Goal: Check status

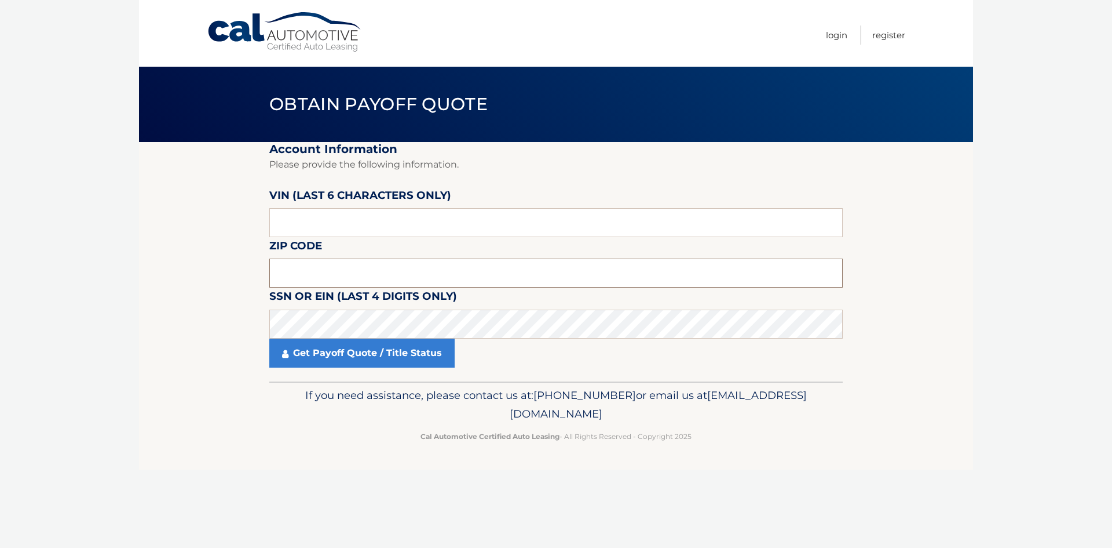
click at [364, 272] on input "text" at bounding box center [556, 272] width 574 height 29
paste input "PH175"
type input "P"
click at [332, 229] on input "text" at bounding box center [556, 222] width 574 height 29
drag, startPoint x: 332, startPoint y: 228, endPoint x: 164, endPoint y: 232, distance: 168.1
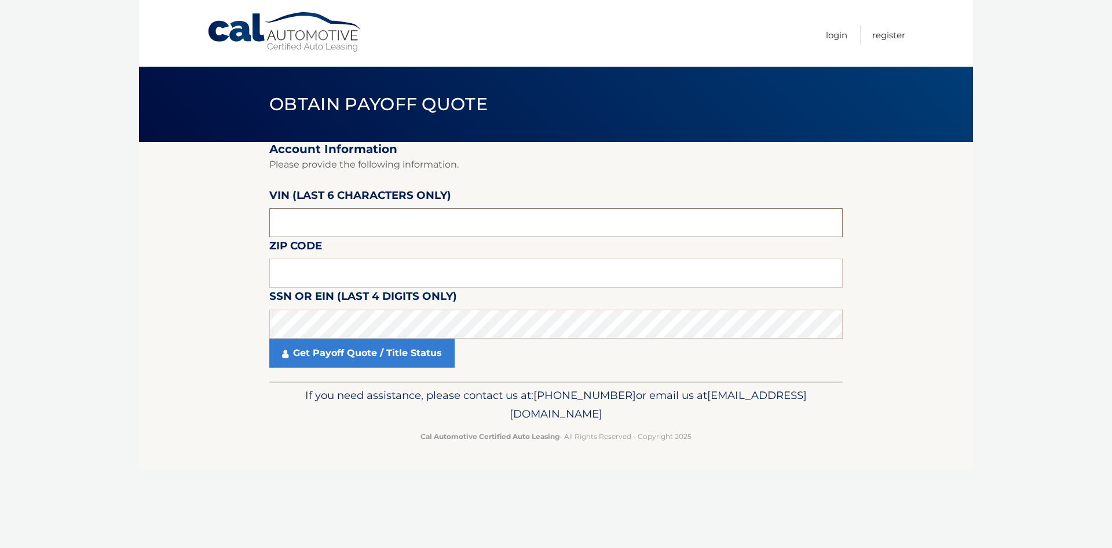
click at [164, 232] on section "Account Information Please provide the following information. [PERSON_NAME] (la…" at bounding box center [556, 261] width 834 height 239
type input "175211"
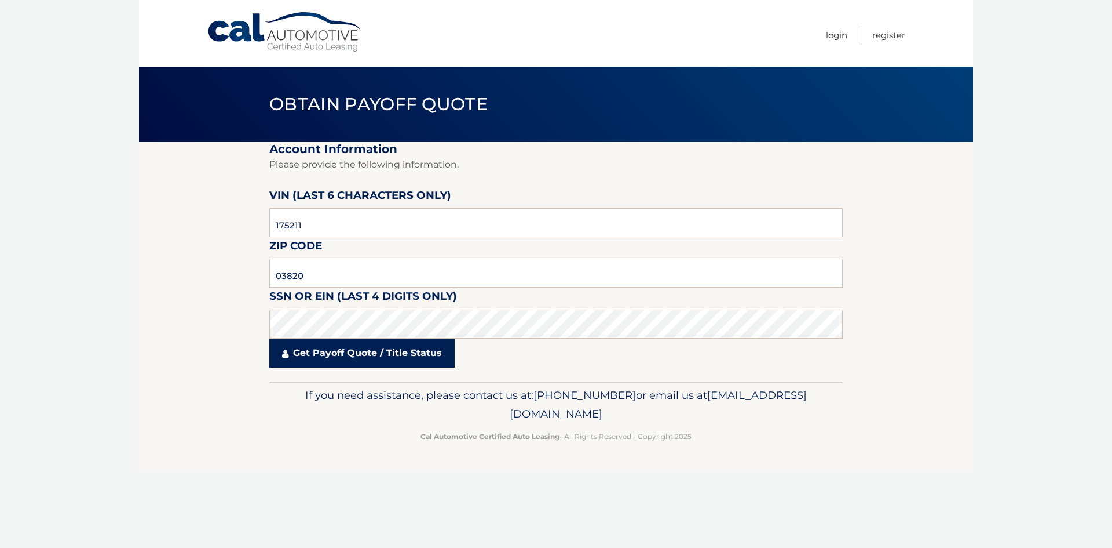
click at [413, 359] on link "Get Payoff Quote / Title Status" at bounding box center [361, 352] width 185 height 29
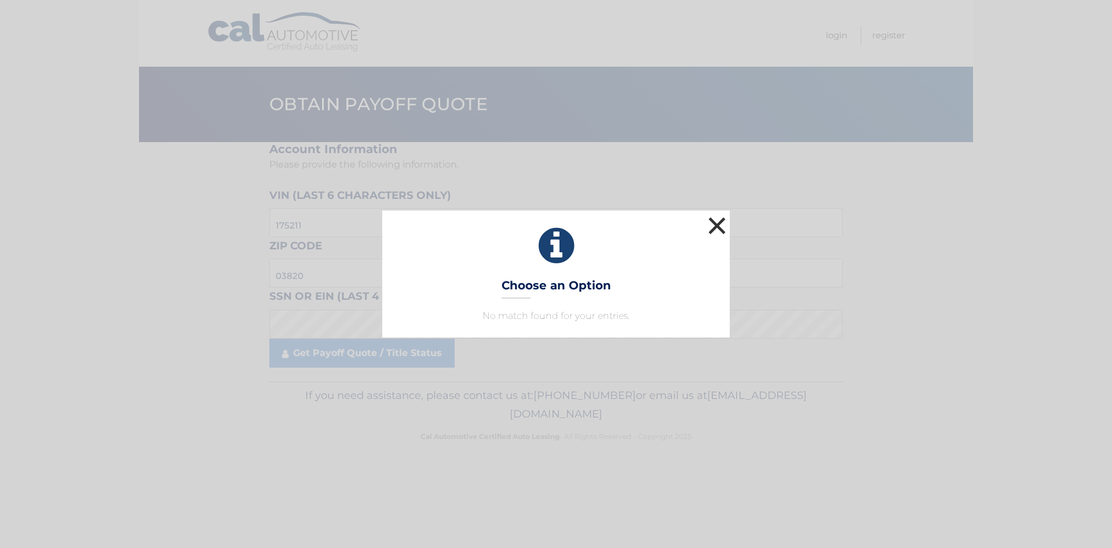
click at [724, 231] on button "×" at bounding box center [717, 225] width 23 height 23
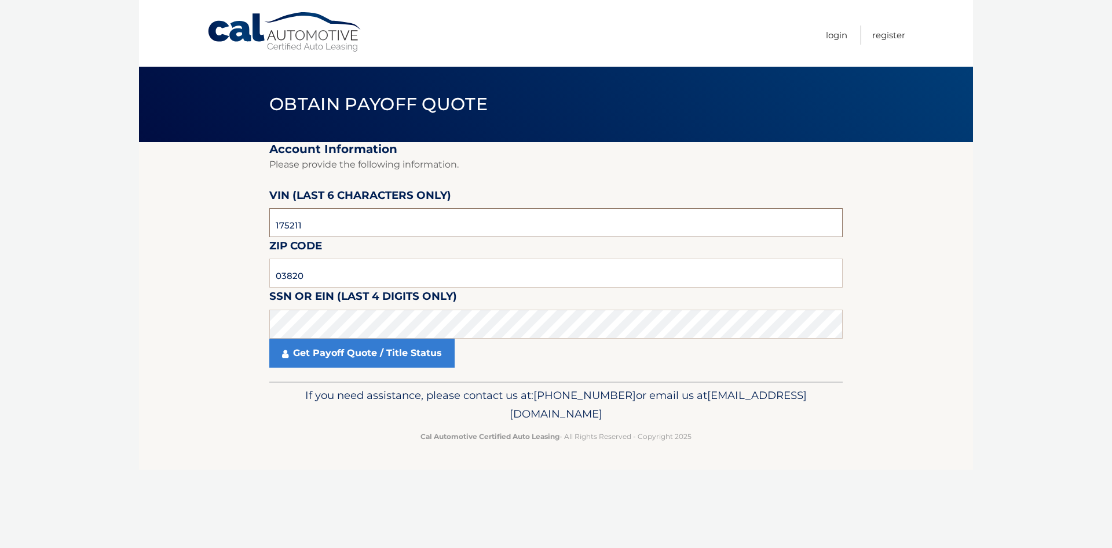
click at [348, 227] on input "175211" at bounding box center [556, 222] width 574 height 29
click at [321, 218] on input "175211" at bounding box center [556, 222] width 574 height 29
click at [331, 288] on label "SSN or EIN (last 4 digits only)" at bounding box center [363, 297] width 188 height 21
click at [327, 280] on input "03820" at bounding box center [556, 272] width 574 height 29
click at [308, 355] on link "Get Payoff Quote / Title Status" at bounding box center [361, 352] width 185 height 29
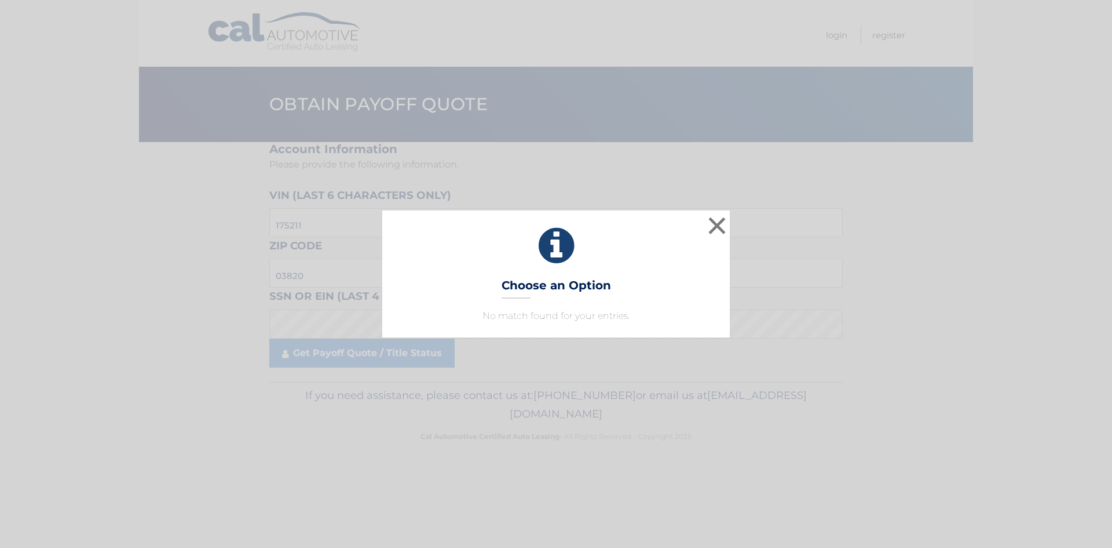
click at [521, 315] on p "No match found for your entries." at bounding box center [556, 316] width 319 height 14
click at [722, 227] on button "×" at bounding box center [717, 225] width 23 height 23
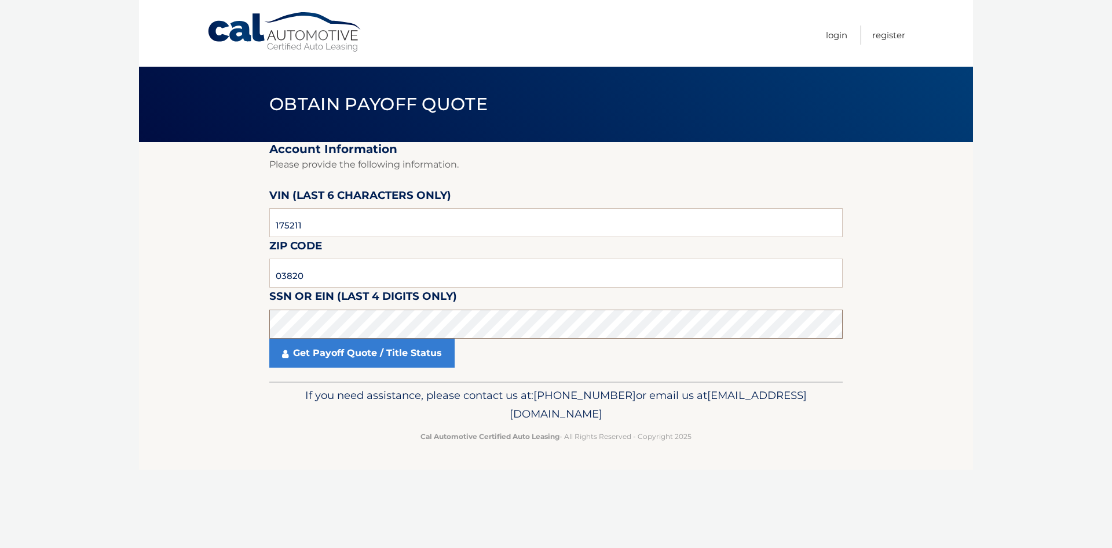
click at [200, 319] on section "Account Information Please provide the following information. [PERSON_NAME] (la…" at bounding box center [556, 261] width 834 height 239
drag, startPoint x: 313, startPoint y: 275, endPoint x: 257, endPoint y: 279, distance: 56.9
click at [257, 279] on section "Account Information Please provide the following information. [PERSON_NAME] (la…" at bounding box center [556, 261] width 834 height 239
type input "01053"
click at [348, 344] on link "Get Payoff Quote / Title Status" at bounding box center [361, 352] width 185 height 29
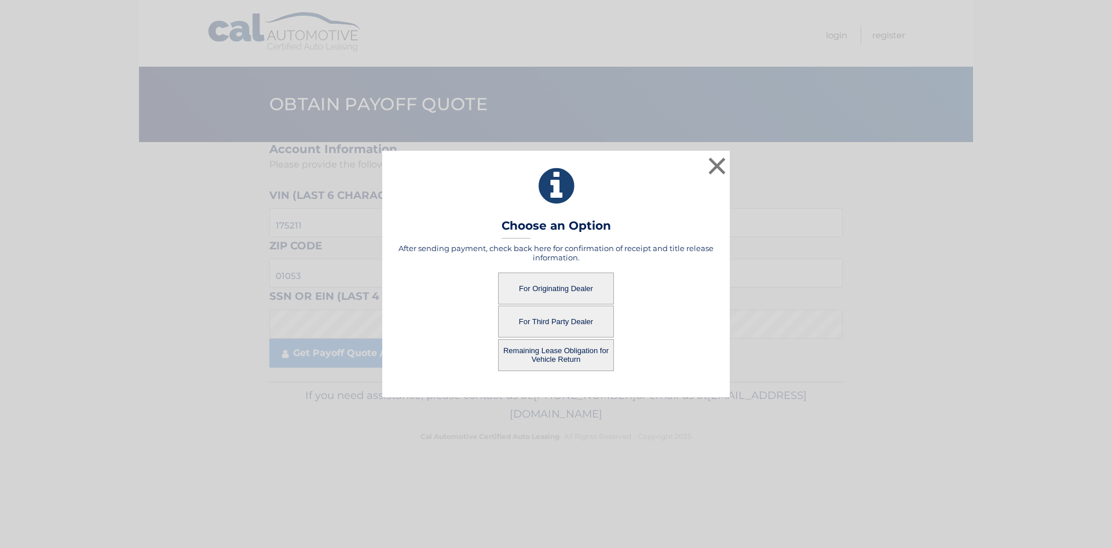
click at [533, 319] on button "For Third Party Dealer" at bounding box center [556, 321] width 116 height 32
click at [549, 319] on button "For Third Party Dealer" at bounding box center [556, 321] width 116 height 32
click at [563, 319] on button "For Third Party Dealer" at bounding box center [556, 321] width 116 height 32
click at [557, 346] on button "Remaining Lease Obligation for Vehicle Return" at bounding box center [556, 355] width 116 height 32
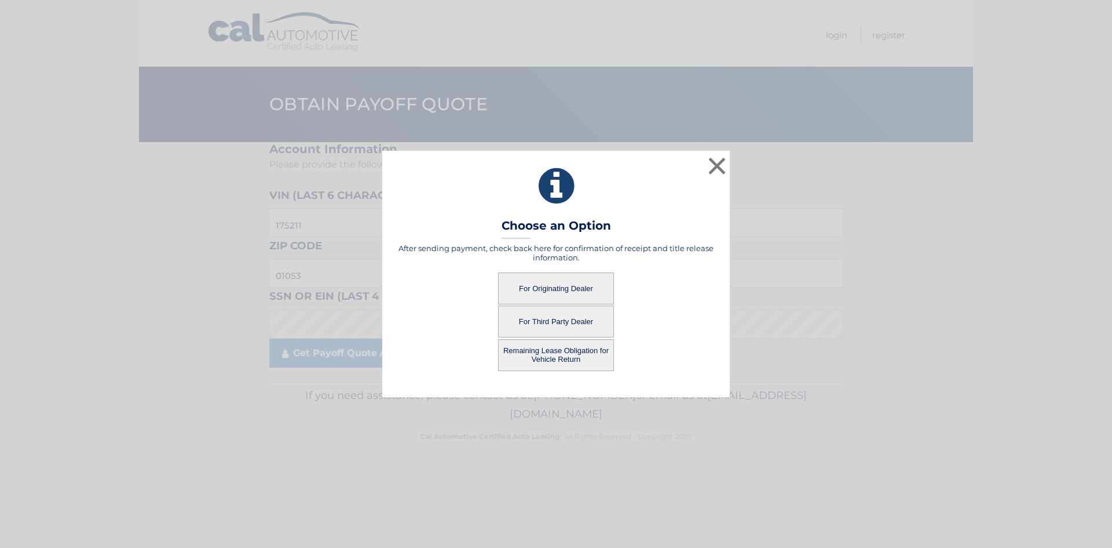
click at [555, 324] on button "For Third Party Dealer" at bounding box center [556, 321] width 116 height 32
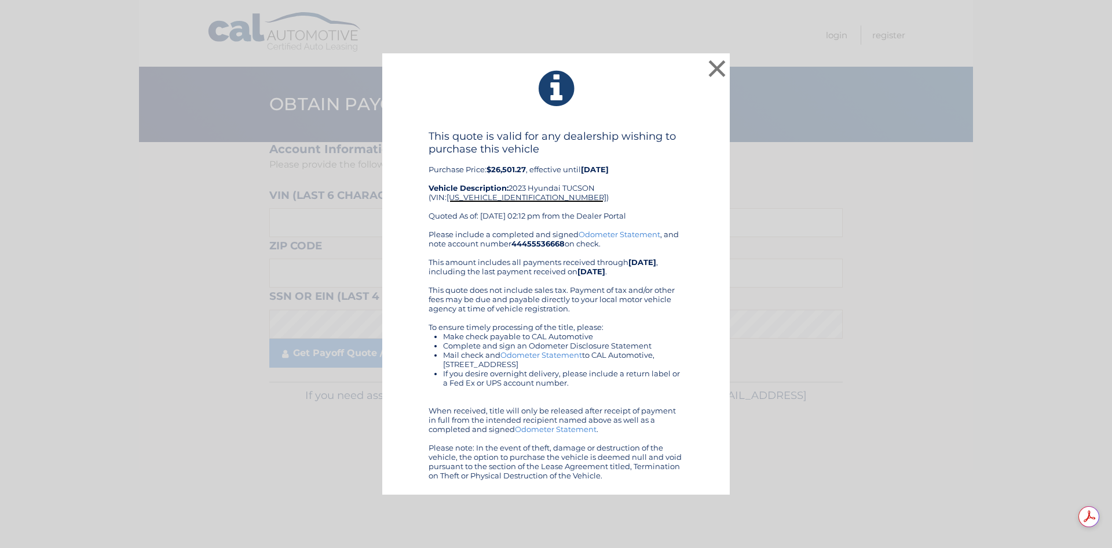
drag, startPoint x: 608, startPoint y: 111, endPoint x: 590, endPoint y: 105, distance: 18.9
click at [590, 105] on icon at bounding box center [556, 89] width 319 height 42
click at [711, 68] on button "×" at bounding box center [717, 68] width 23 height 23
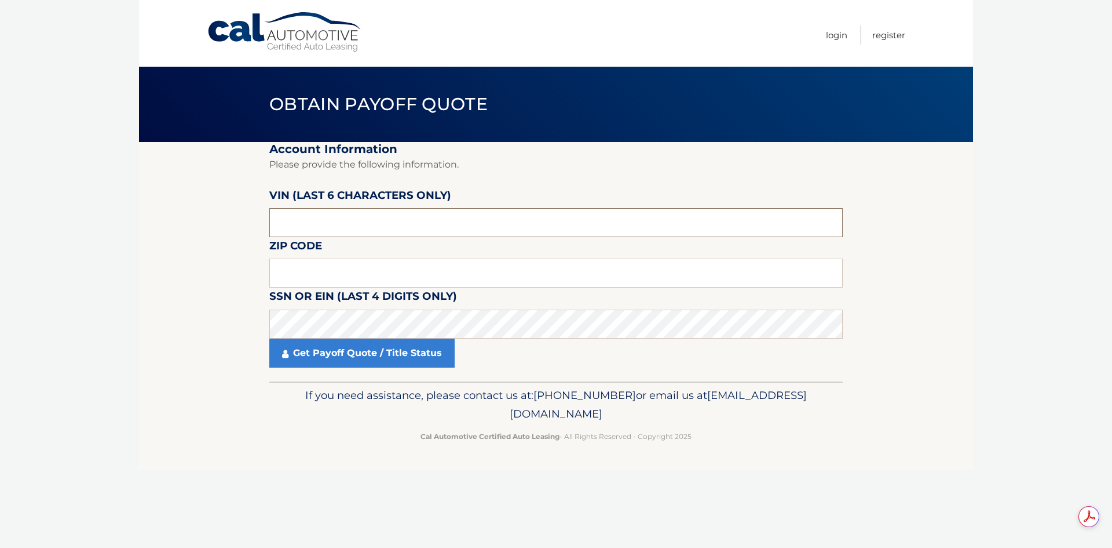
drag, startPoint x: 331, startPoint y: 222, endPoint x: 240, endPoint y: 222, distance: 91.5
click at [240, 222] on section "Account Information Please provide the following information. [PERSON_NAME] (la…" at bounding box center [556, 261] width 834 height 239
type input "17211*"
type input "01053"
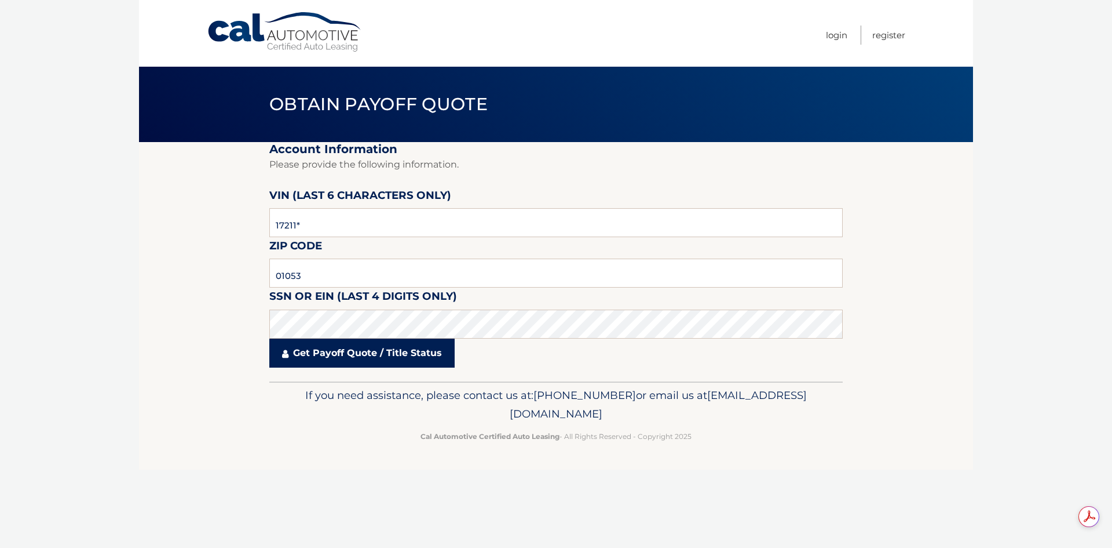
click at [323, 356] on link "Get Payoff Quote / Title Status" at bounding box center [361, 352] width 185 height 29
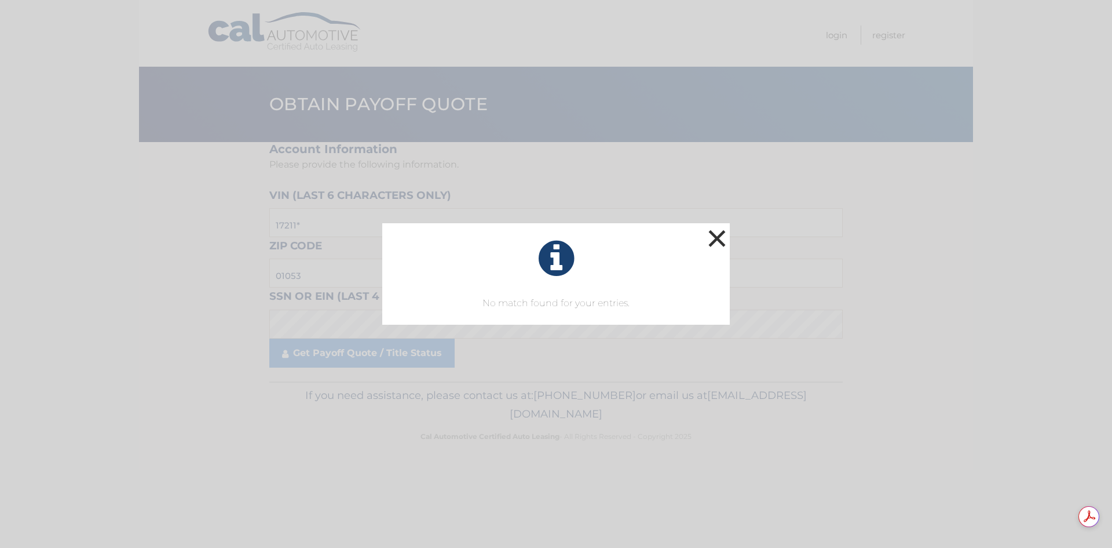
click at [717, 238] on button "×" at bounding box center [717, 238] width 23 height 23
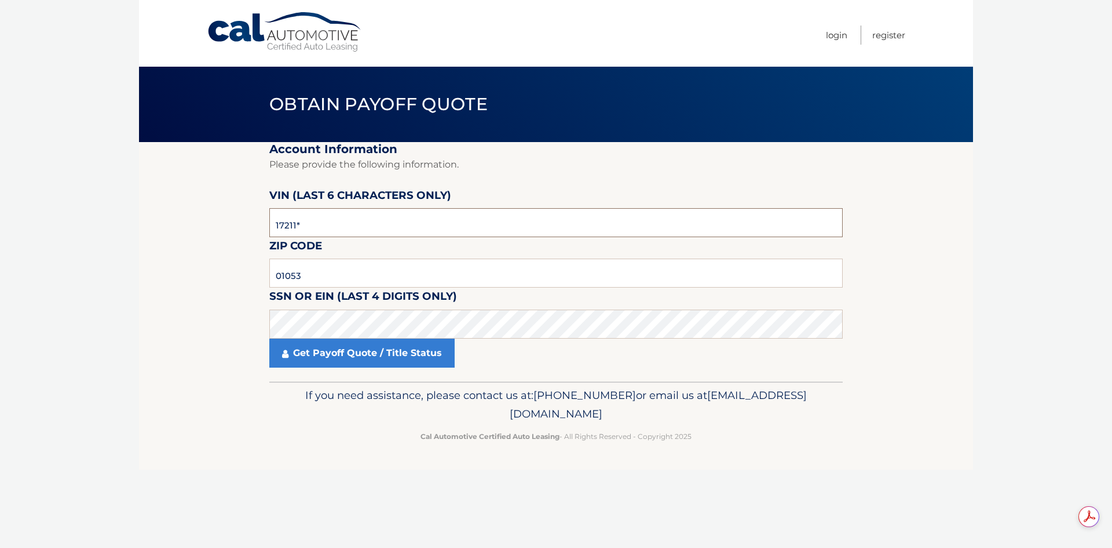
click at [309, 220] on input "17211*" at bounding box center [556, 222] width 574 height 29
type input "175211"
click at [344, 356] on link "Get Payoff Quote / Title Status" at bounding box center [361, 352] width 185 height 29
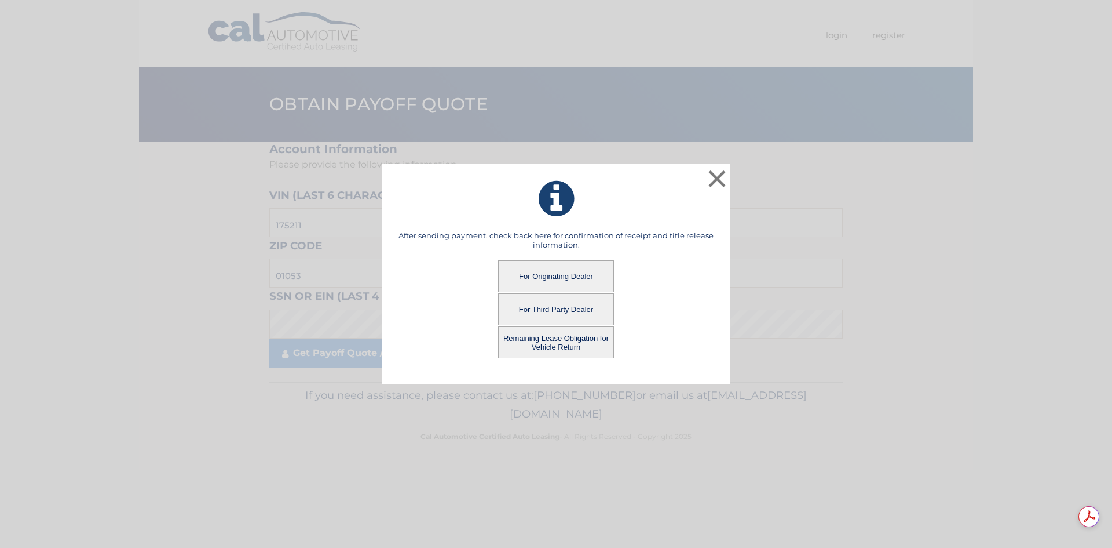
click at [544, 348] on button "Remaining Lease Obligation for Vehicle Return" at bounding box center [556, 342] width 116 height 32
click at [555, 342] on button "Remaining Lease Obligation for Vehicle Return" at bounding box center [556, 342] width 116 height 32
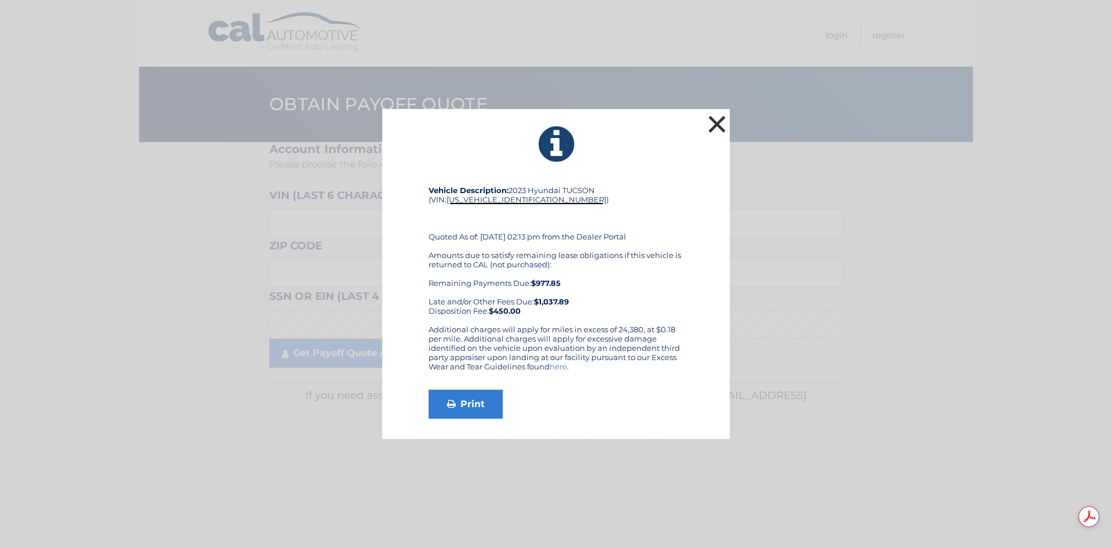
click at [715, 123] on button "×" at bounding box center [717, 123] width 23 height 23
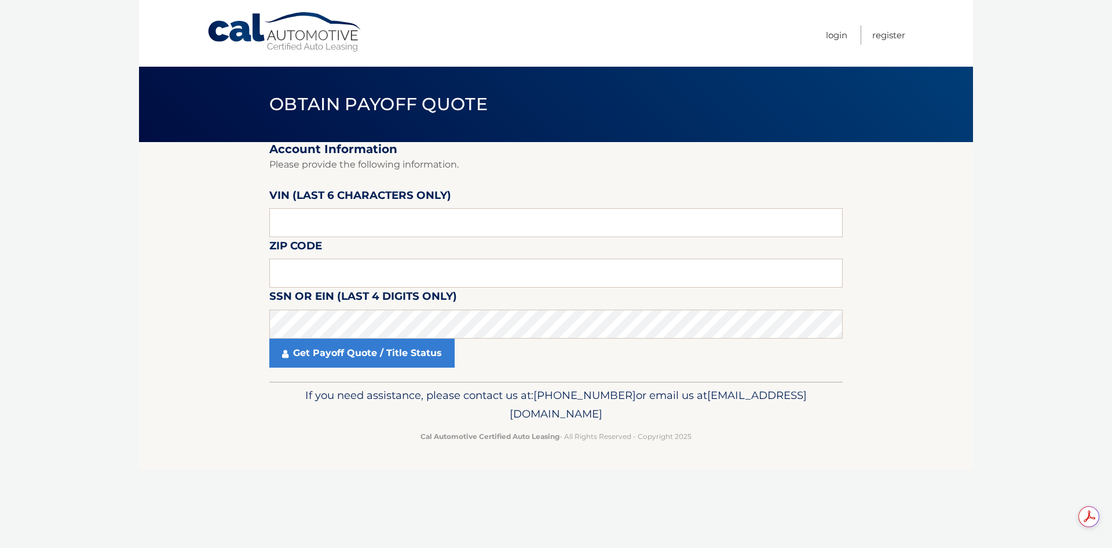
click at [636, 396] on span "[PHONE_NUMBER]" at bounding box center [585, 394] width 103 height 13
drag, startPoint x: 659, startPoint y: 415, endPoint x: 457, endPoint y: 418, distance: 202.2
click at [457, 418] on p "If you need assistance, please contact us at: 609-807-3200 or email us at Custo…" at bounding box center [556, 404] width 559 height 37
copy span "[EMAIL_ADDRESS][DOMAIN_NAME]"
click at [127, 286] on body "Cal Automotive Menu Login Register Obtain Payoff Quote" at bounding box center [556, 274] width 1112 height 548
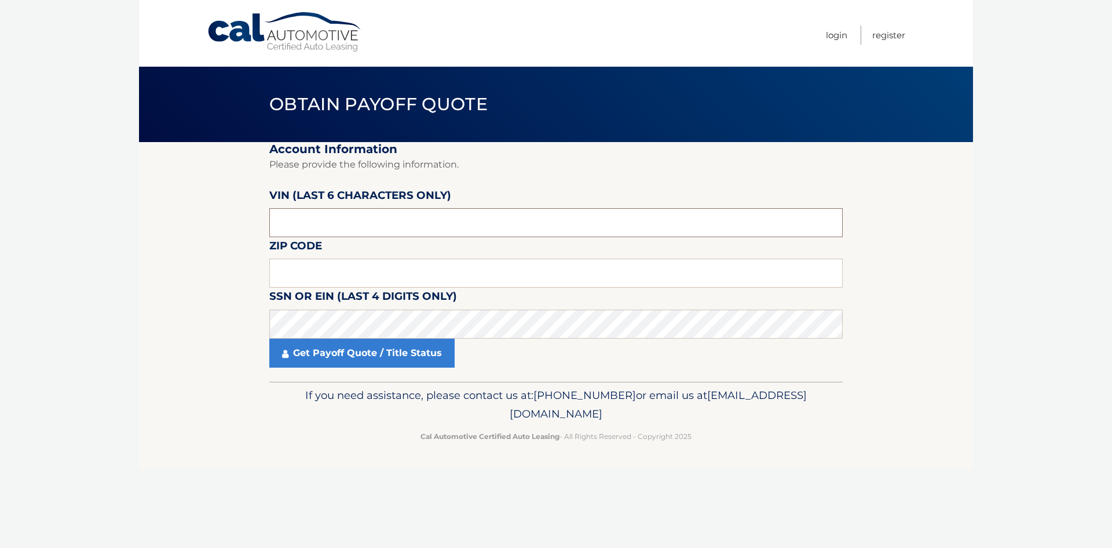
drag, startPoint x: 335, startPoint y: 218, endPoint x: 199, endPoint y: 224, distance: 136.8
click at [199, 224] on section "Account Information Please provide the following information. [PERSON_NAME] (la…" at bounding box center [556, 261] width 834 height 239
type input "175211"
type input "01053"
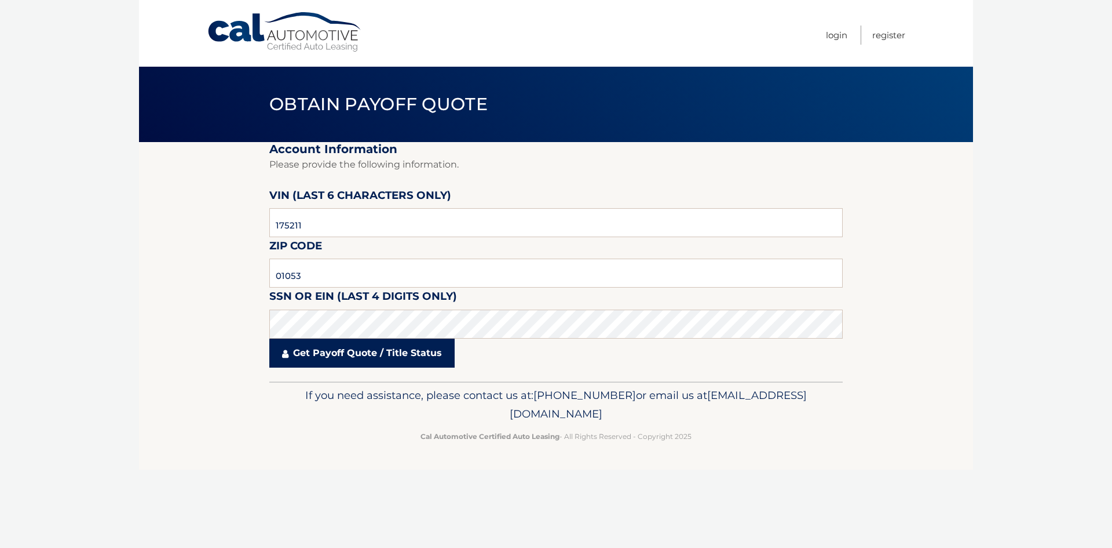
click at [337, 357] on link "Get Payoff Quote / Title Status" at bounding box center [361, 352] width 185 height 29
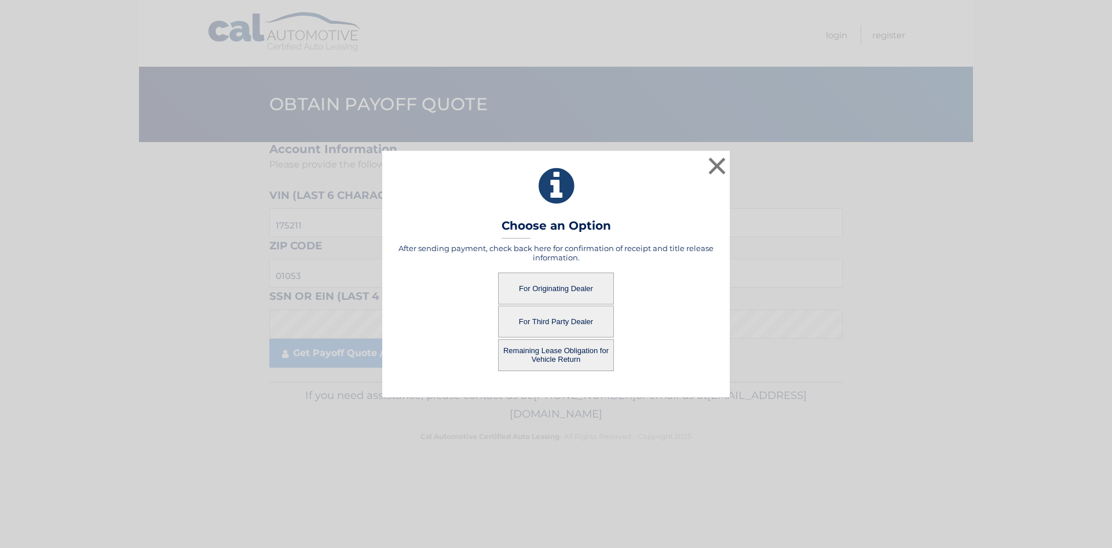
click at [553, 324] on button "For Third Party Dealer" at bounding box center [556, 321] width 116 height 32
click at [537, 326] on button "For Third Party Dealer" at bounding box center [556, 321] width 116 height 32
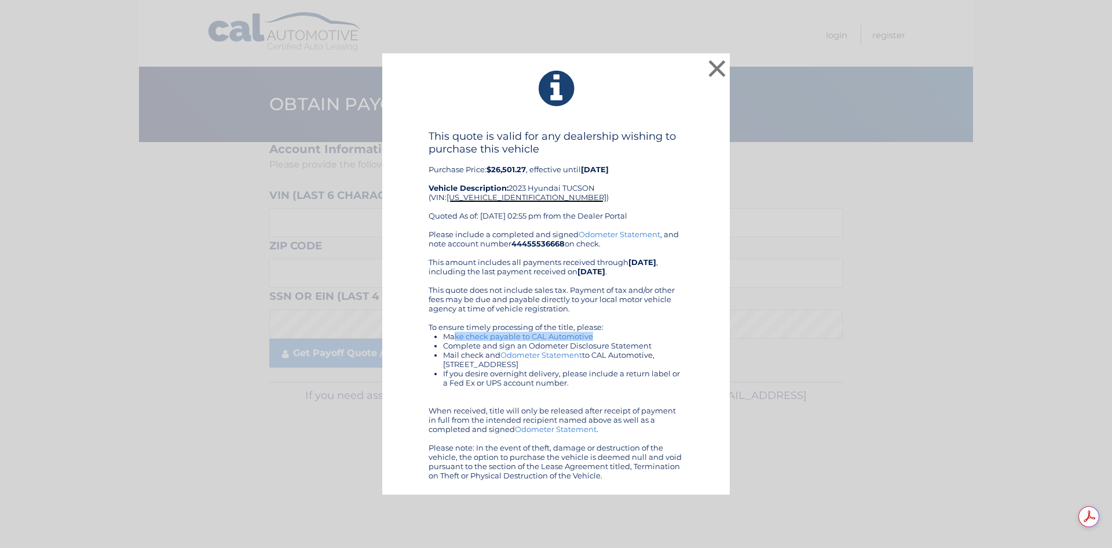
drag, startPoint x: 593, startPoint y: 337, endPoint x: 457, endPoint y: 339, distance: 136.8
click at [457, 339] on li "Make check payable to CAL Automotive" at bounding box center [563, 335] width 240 height 9
click at [442, 337] on ul "Make check payable to CAL Automotive Complete and sign an Odometer Disclosure S…" at bounding box center [556, 359] width 255 height 56
click at [548, 429] on link "Odometer Statement" at bounding box center [556, 428] width 82 height 9
click at [503, 200] on span "[US_VEHICLE_IDENTIFICATION_NUMBER]" at bounding box center [527, 196] width 160 height 9
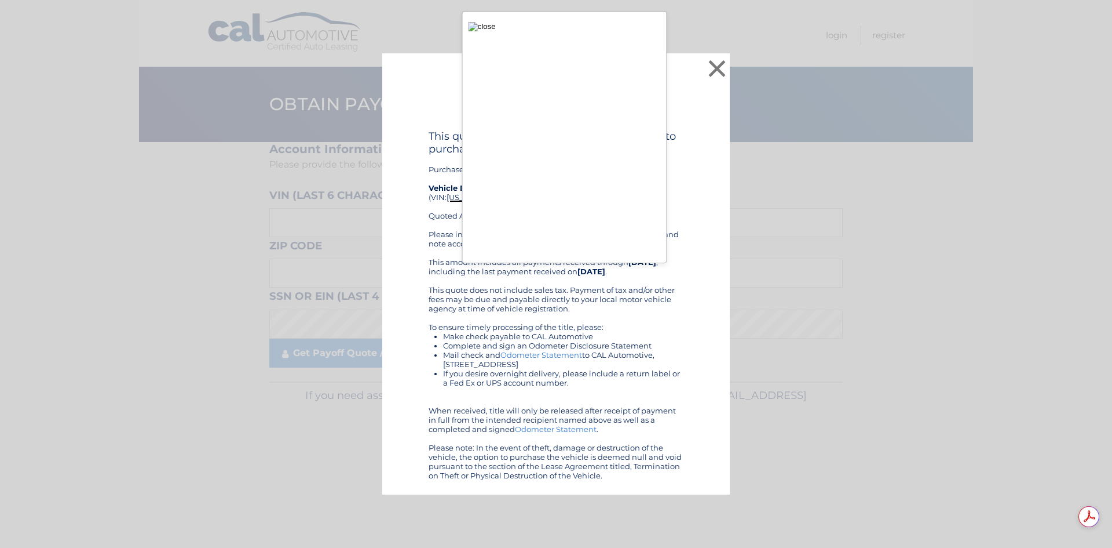
click at [477, 27] on img "button" at bounding box center [482, 26] width 27 height 9
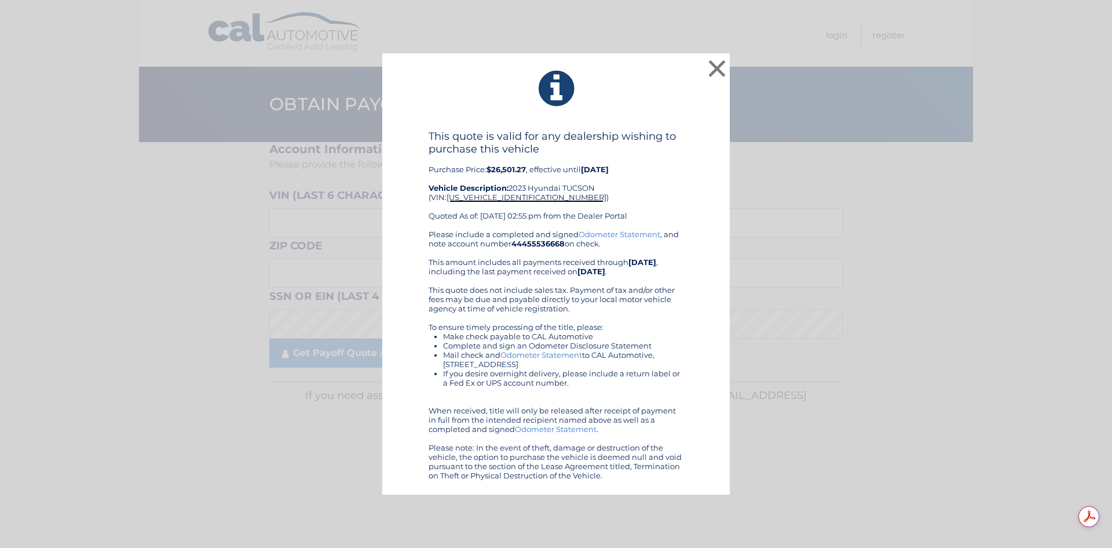
click at [619, 430] on div "Please include a completed and signed Odometer Statement , and note account num…" at bounding box center [556, 354] width 255 height 250
click at [719, 71] on button "×" at bounding box center [717, 68] width 23 height 23
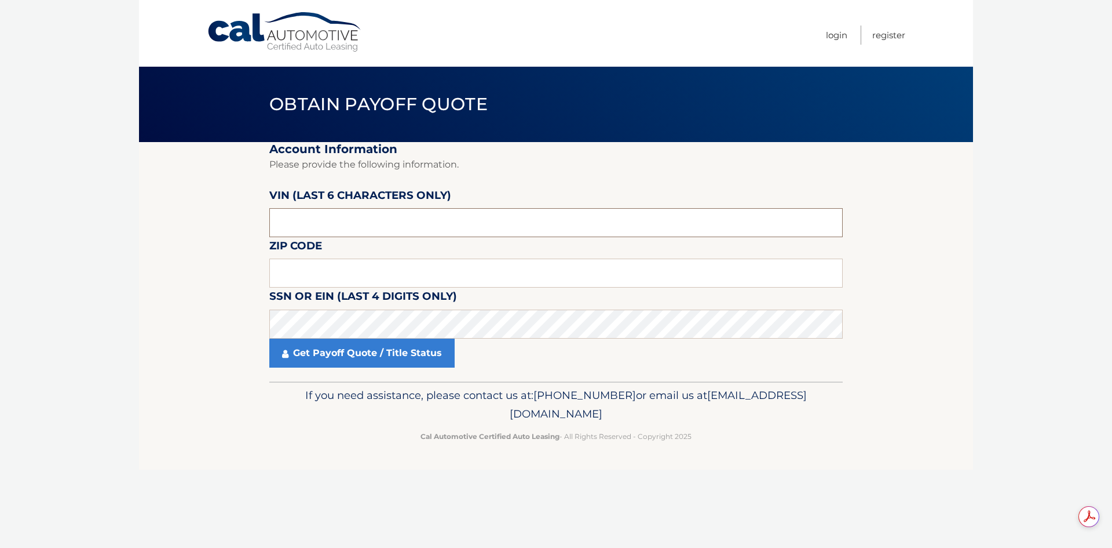
drag, startPoint x: 326, startPoint y: 227, endPoint x: 251, endPoint y: 227, distance: 74.7
click at [251, 227] on section "Account Information Please provide the following information. [PERSON_NAME] (la…" at bounding box center [556, 261] width 834 height 239
type input "175211"
type input "01053"
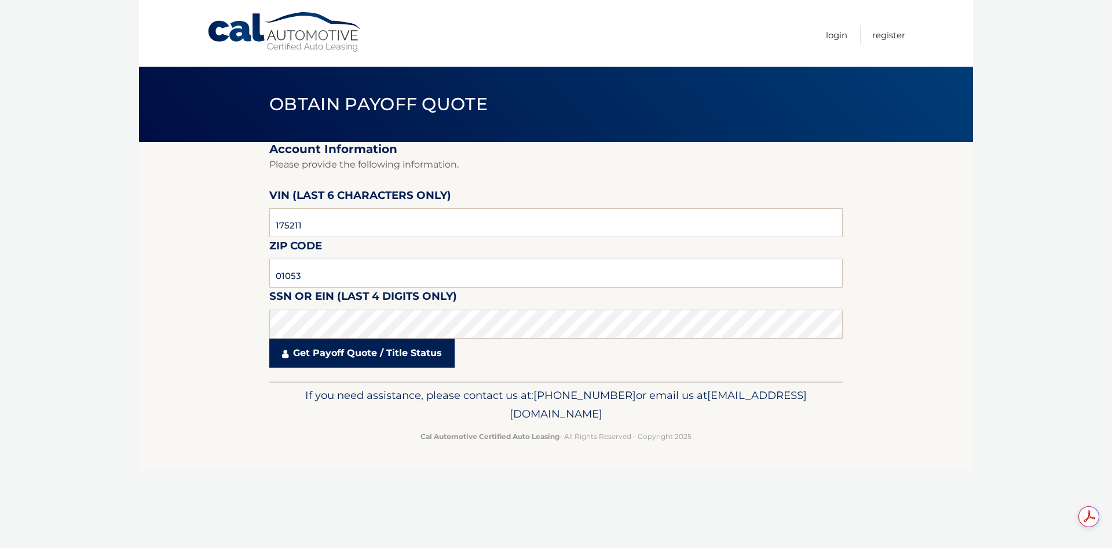
click at [322, 348] on link "Get Payoff Quote / Title Status" at bounding box center [361, 352] width 185 height 29
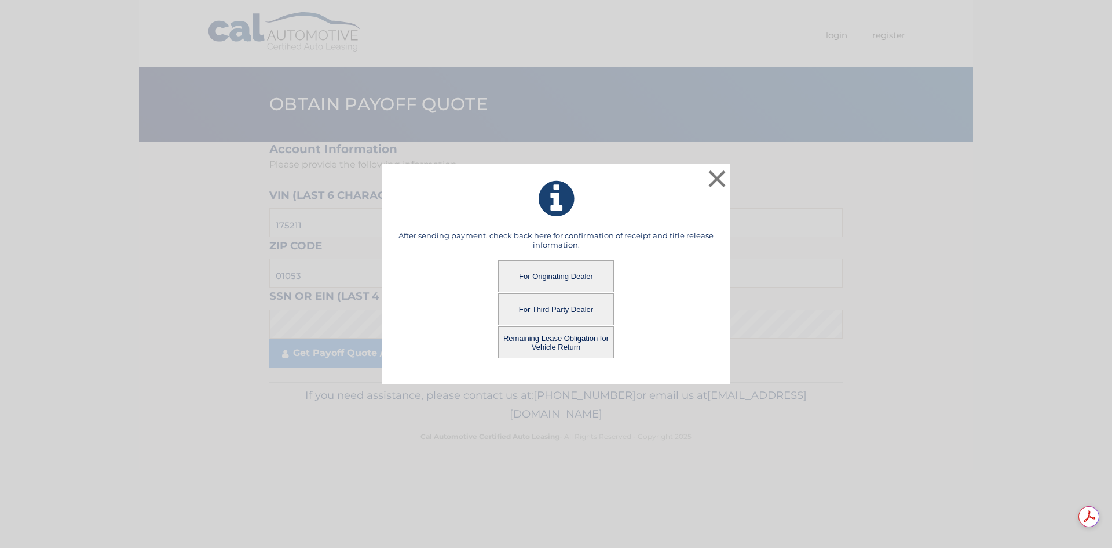
click at [547, 348] on button "Remaining Lease Obligation for Vehicle Return" at bounding box center [556, 342] width 116 height 32
click at [575, 344] on button "Remaining Lease Obligation for Vehicle Return" at bounding box center [556, 342] width 116 height 32
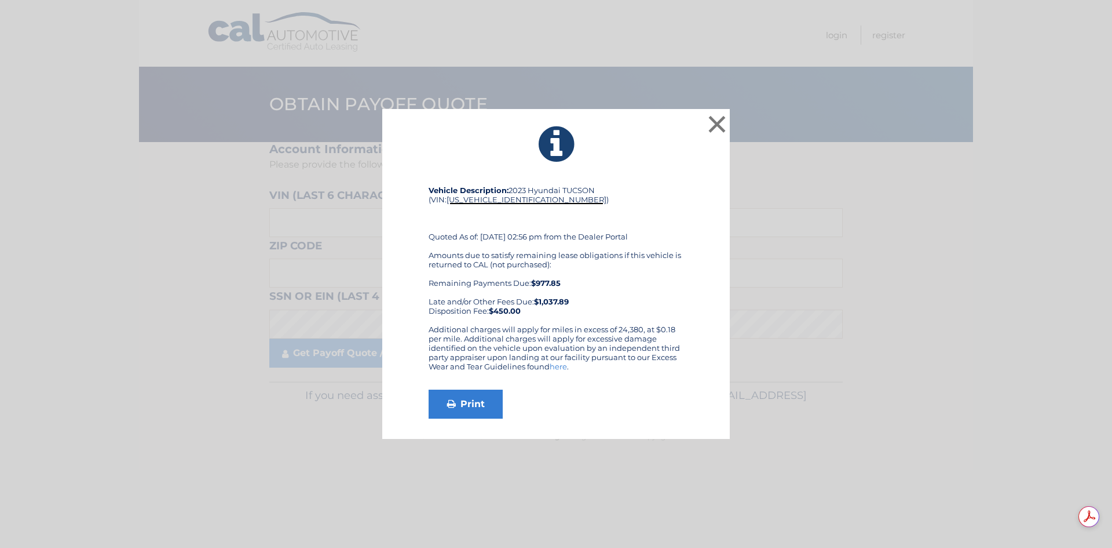
click at [563, 367] on link "here" at bounding box center [558, 366] width 17 height 9
drag, startPoint x: 502, startPoint y: 253, endPoint x: 628, endPoint y: 261, distance: 126.0
click at [628, 261] on div "Amounts due to satisfy remaining lease obligations if this vehicle is returned …" at bounding box center [556, 282] width 255 height 65
click at [604, 271] on div "Amounts due to satisfy remaining lease obligations if this vehicle is returned …" at bounding box center [556, 282] width 255 height 65
drag, startPoint x: 465, startPoint y: 278, endPoint x: 584, endPoint y: 300, distance: 120.8
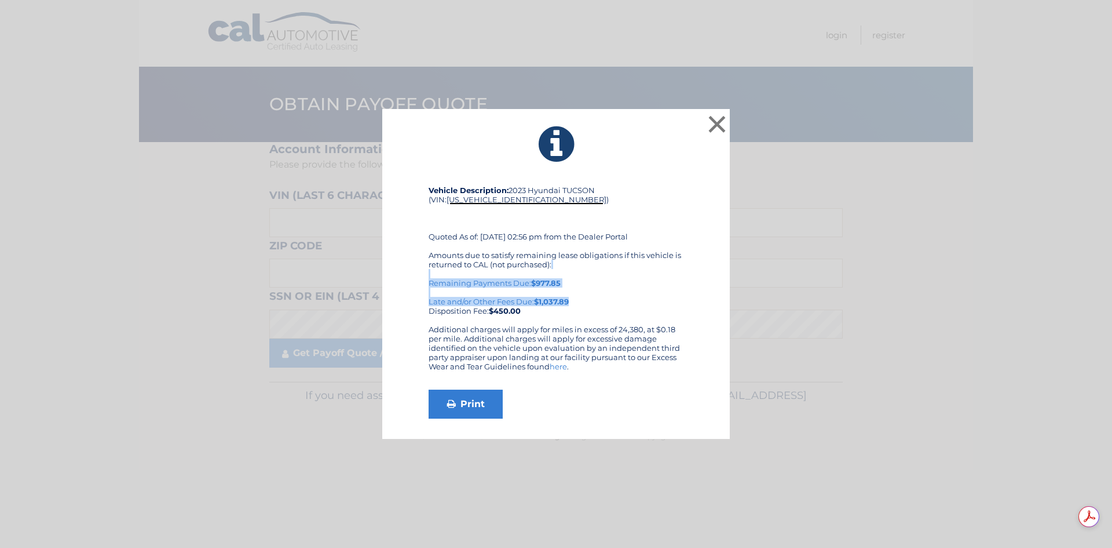
click at [584, 300] on div "Amounts due to satisfy remaining lease obligations if this vehicle is returned …" at bounding box center [556, 282] width 255 height 65
drag, startPoint x: 448, startPoint y: 301, endPoint x: 594, endPoint y: 305, distance: 146.6
click at [594, 305] on div "Amounts due to satisfy remaining lease obligations if this vehicle is returned …" at bounding box center [556, 282] width 255 height 65
click at [586, 306] on div "Amounts due to satisfy remaining lease obligations if this vehicle is returned …" at bounding box center [556, 282] width 255 height 65
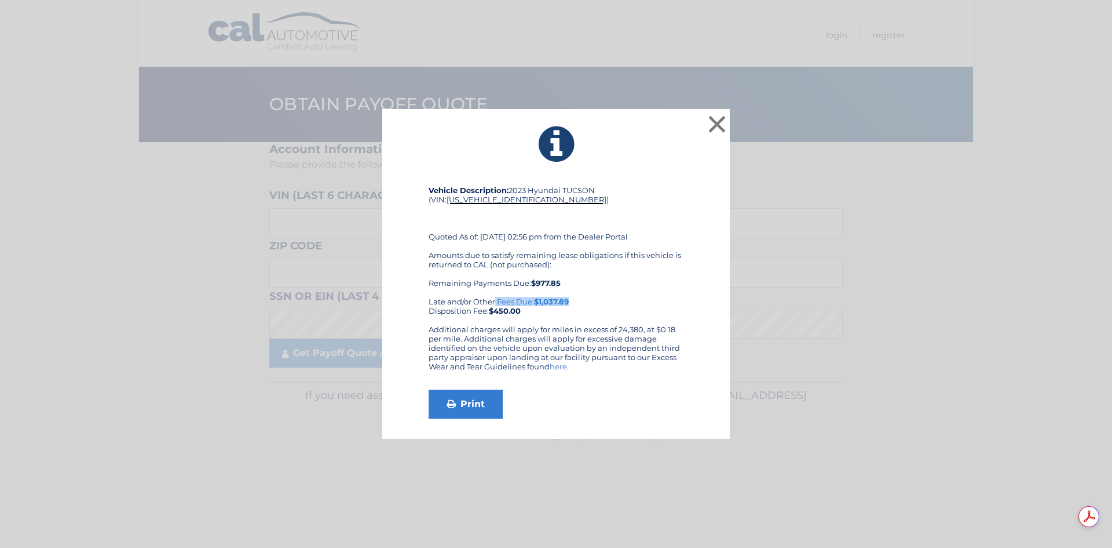
drag, startPoint x: 429, startPoint y: 300, endPoint x: 608, endPoint y: 301, distance: 178.5
click at [608, 301] on div "Amounts due to satisfy remaining lease obligations if this vehicle is returned …" at bounding box center [556, 282] width 255 height 65
click at [612, 301] on div "Amounts due to satisfy remaining lease obligations if this vehicle is returned …" at bounding box center [556, 282] width 255 height 65
click at [709, 127] on button "×" at bounding box center [717, 123] width 23 height 23
